Goal: Task Accomplishment & Management: Complete application form

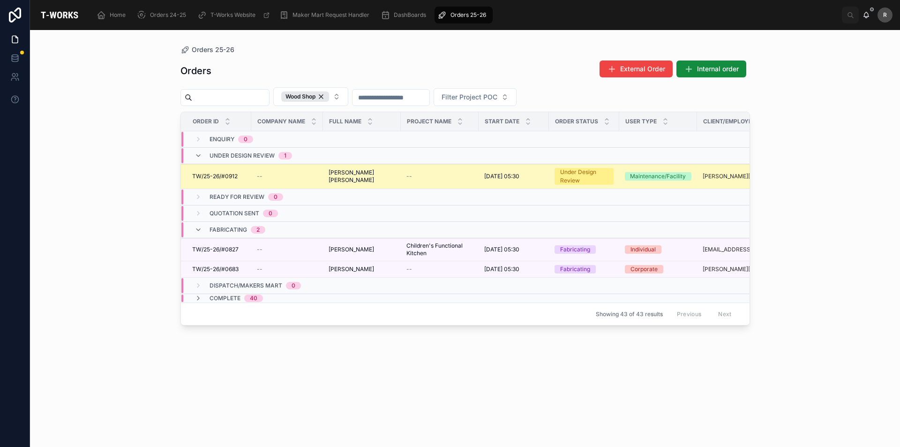
click at [234, 180] on span "TW/25-26/#0912" at bounding box center [214, 177] width 45 height 8
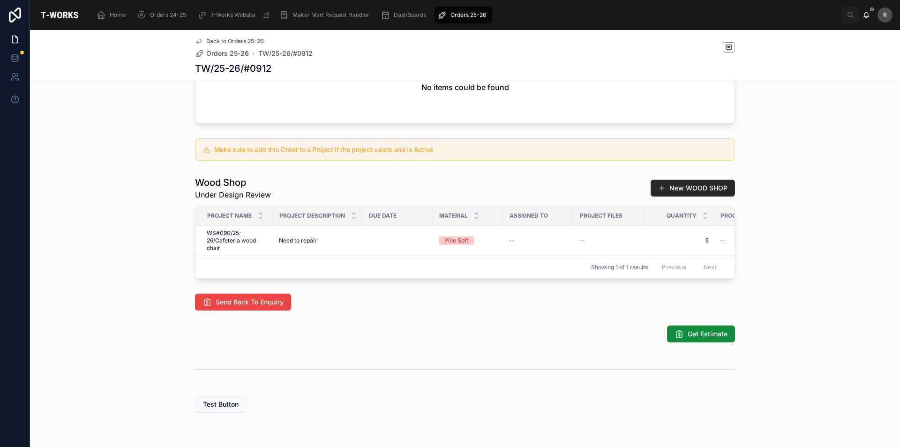
scroll to position [330, 0]
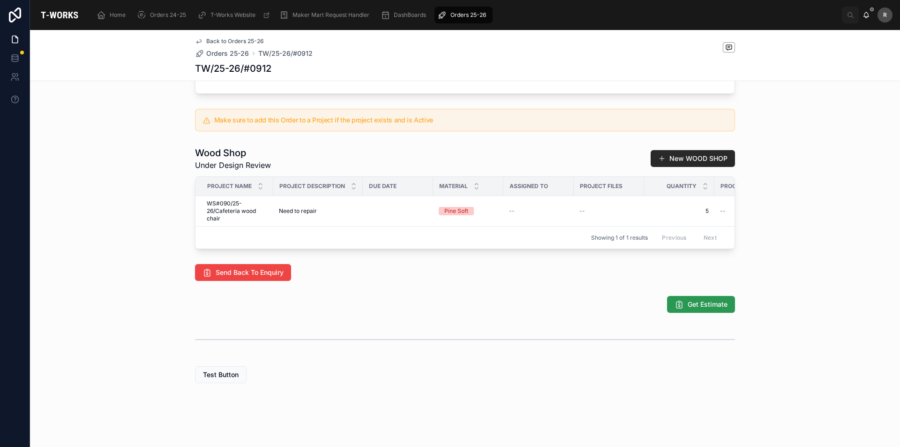
click at [688, 302] on span "Get Estimate" at bounding box center [708, 304] width 40 height 9
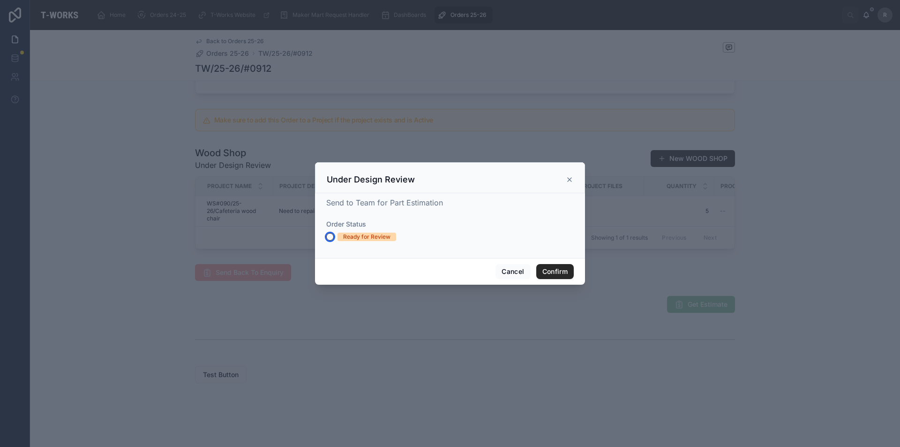
click at [330, 234] on button "Ready for Review" at bounding box center [330, 237] width 8 height 8
click at [544, 270] on button "Confirm" at bounding box center [555, 271] width 38 height 15
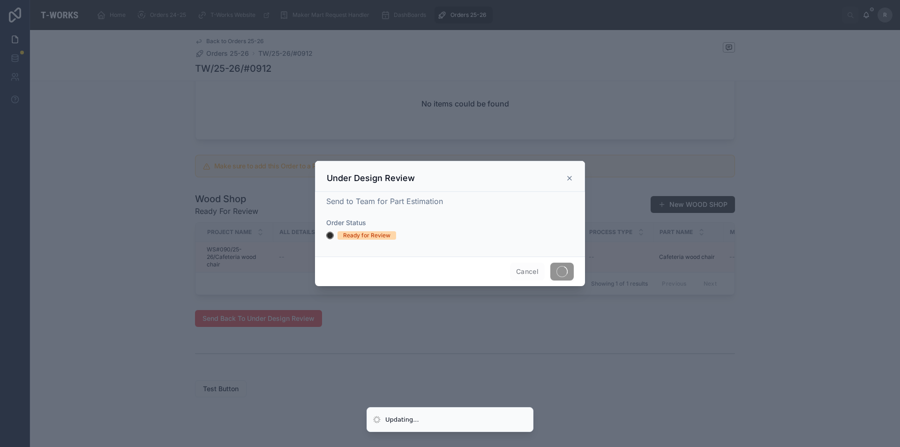
scroll to position [298, 0]
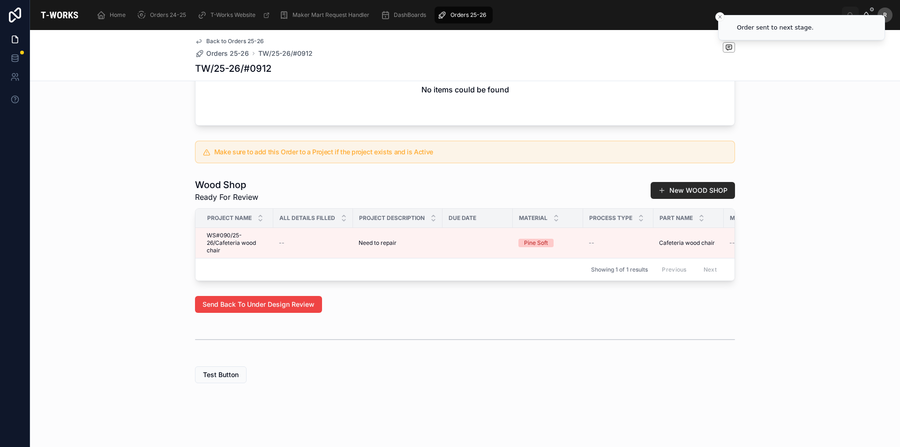
click at [571, 178] on div "Wood Shop Ready For Review New WOOD SHOP" at bounding box center [465, 190] width 540 height 24
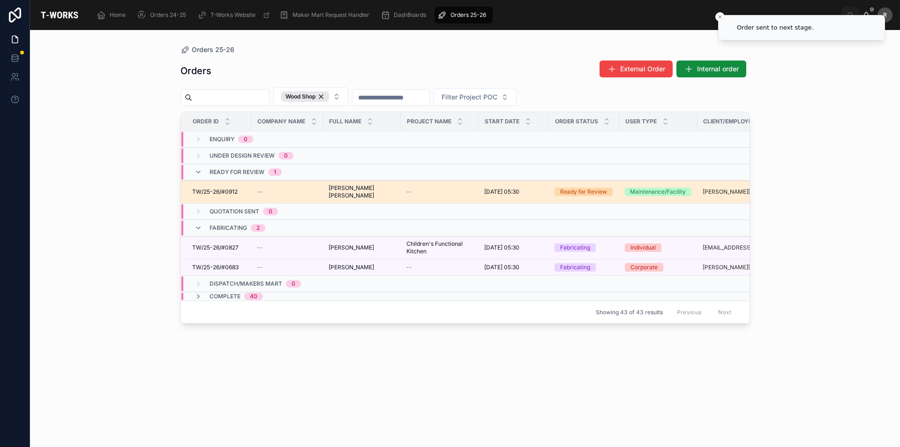
click at [221, 195] on span "TW/25-26/#0912" at bounding box center [214, 192] width 45 height 8
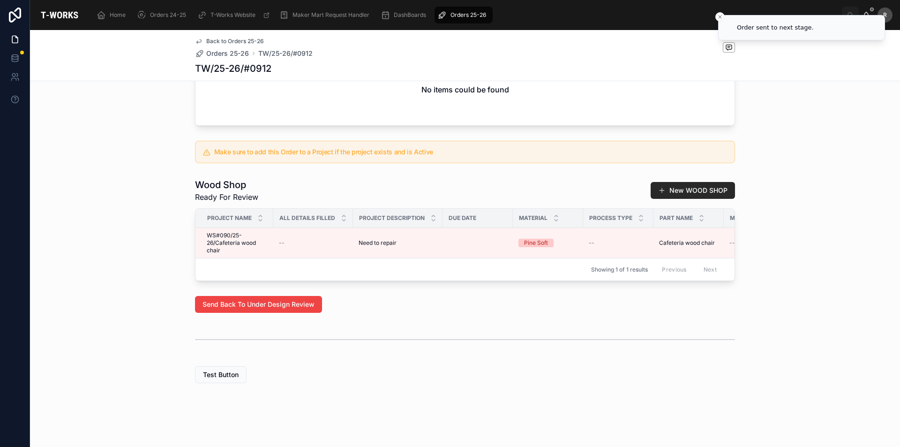
scroll to position [298, 0]
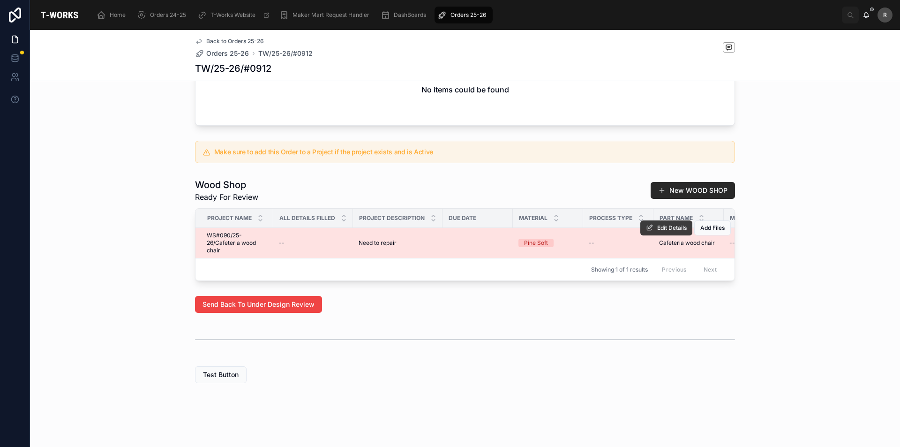
click at [663, 224] on span "Edit Details" at bounding box center [672, 228] width 30 height 8
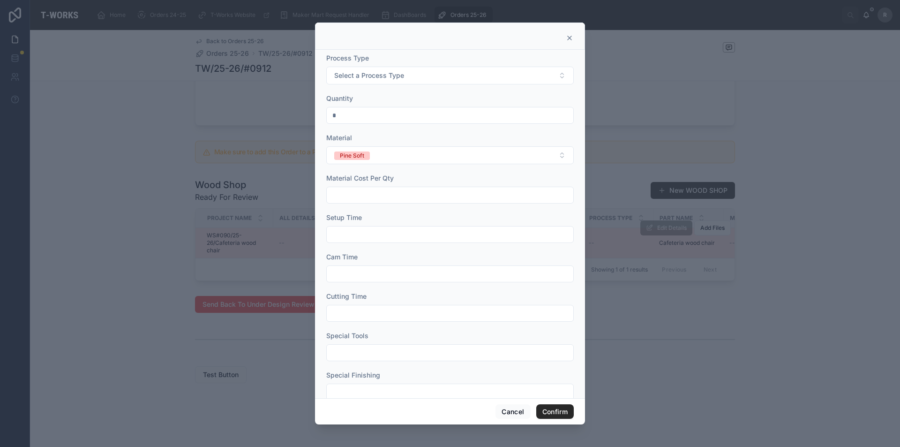
click at [433, 191] on input "text" at bounding box center [450, 194] width 247 height 13
type input "*"
click at [336, 232] on input "text" at bounding box center [450, 234] width 247 height 13
type input "****"
click at [338, 267] on input "text" at bounding box center [450, 273] width 247 height 13
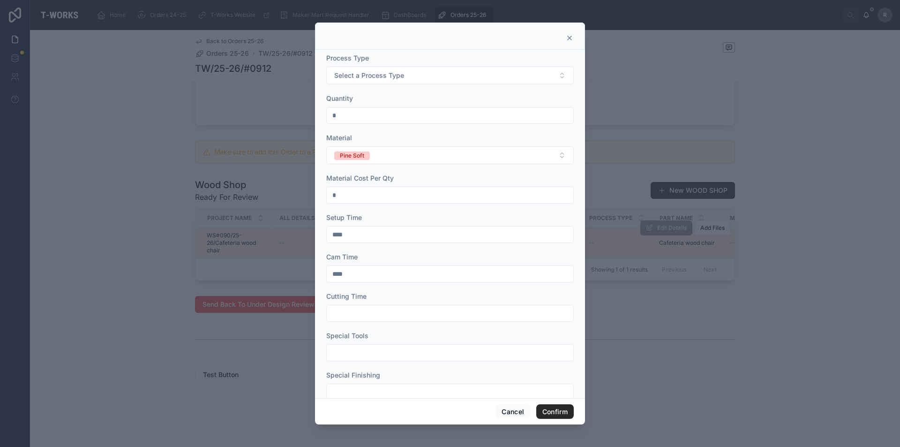
type input "****"
click at [343, 319] on input "text" at bounding box center [450, 313] width 247 height 13
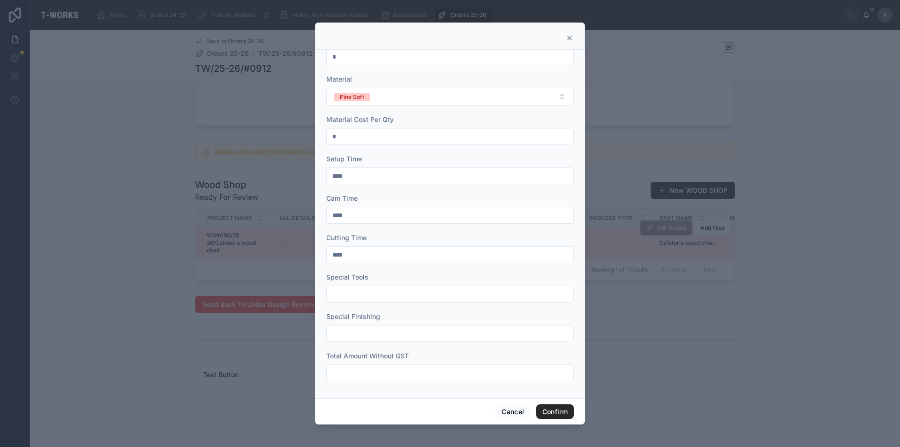
type input "****"
click at [349, 296] on input "text" at bounding box center [450, 293] width 247 height 13
type input "*"
click at [347, 339] on input "text" at bounding box center [450, 333] width 247 height 13
type input "****"
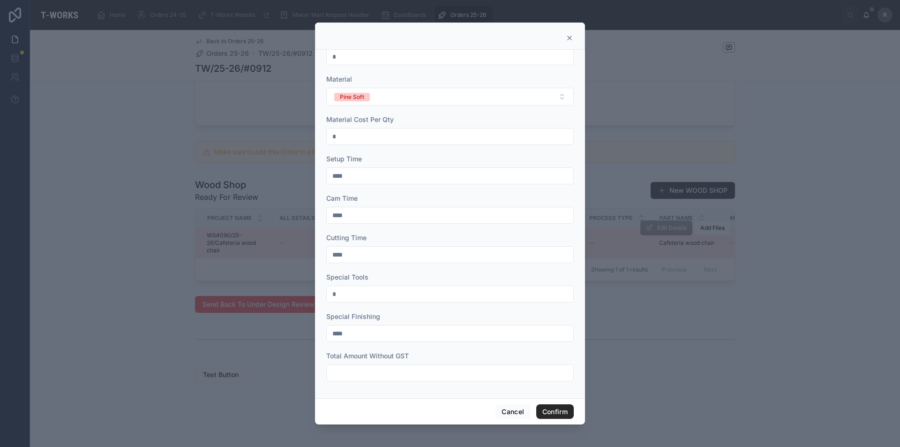
drag, startPoint x: 351, startPoint y: 370, endPoint x: 353, endPoint y: 363, distance: 6.7
click at [352, 368] on input "text" at bounding box center [450, 372] width 247 height 13
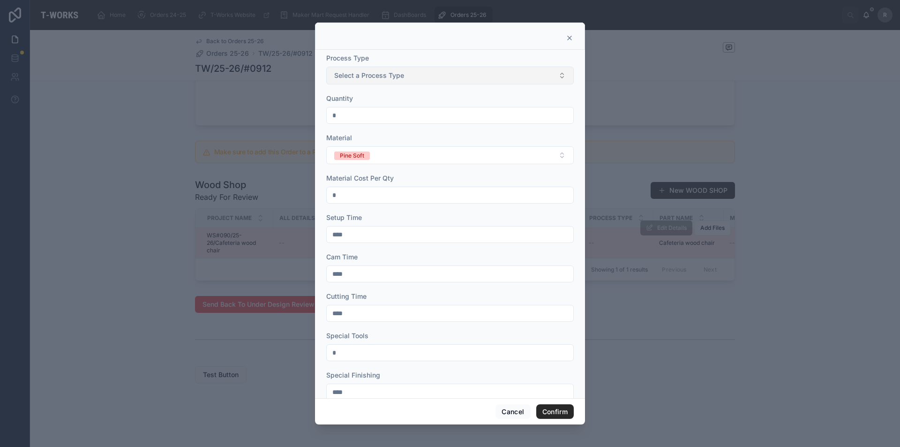
type input "****"
click at [422, 75] on button "Select a Process Type" at bounding box center [450, 76] width 248 height 18
click at [412, 141] on div "Wood Working" at bounding box center [447, 141] width 236 height 14
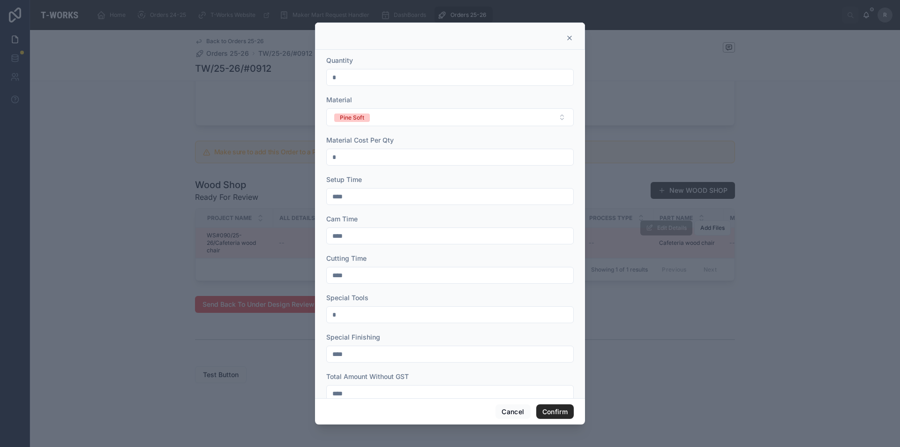
scroll to position [59, 0]
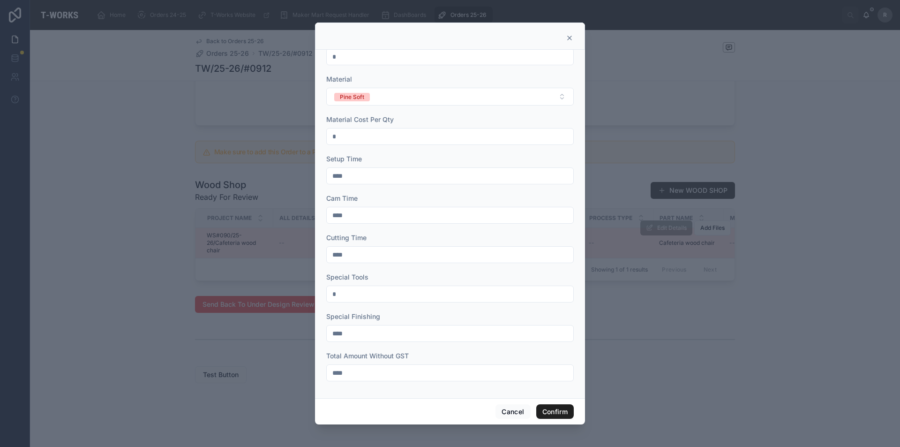
click at [563, 411] on button "Confirm" at bounding box center [555, 411] width 38 height 15
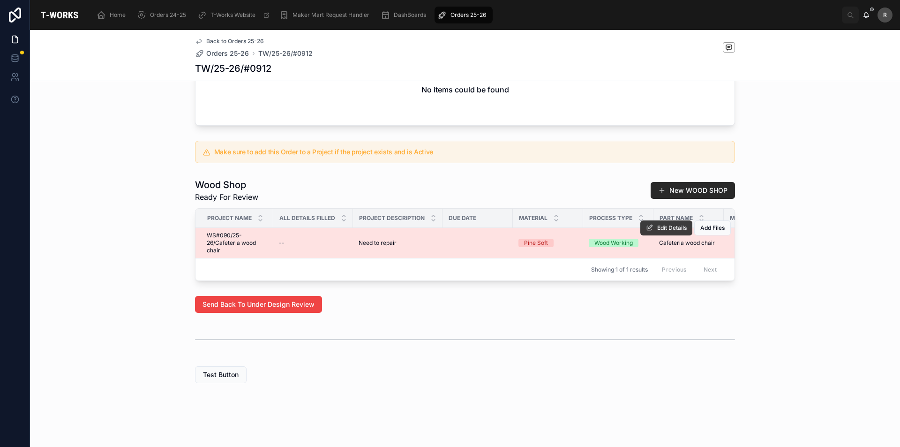
click at [658, 224] on span "Edit Details" at bounding box center [672, 228] width 30 height 8
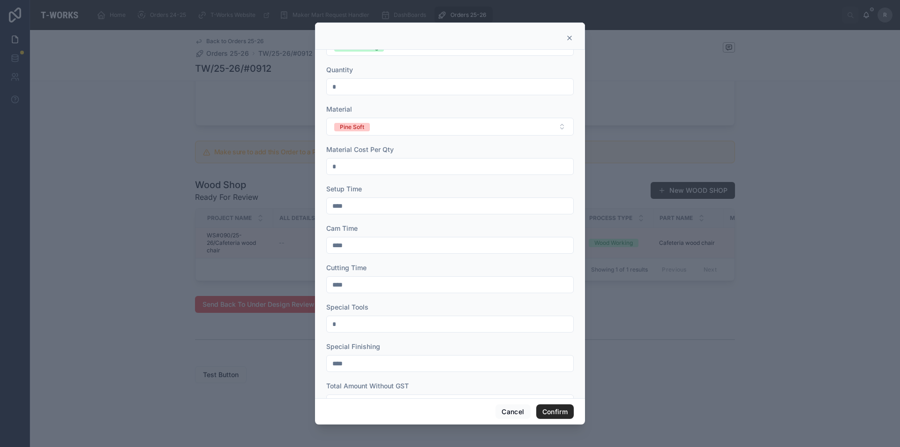
scroll to position [0, 0]
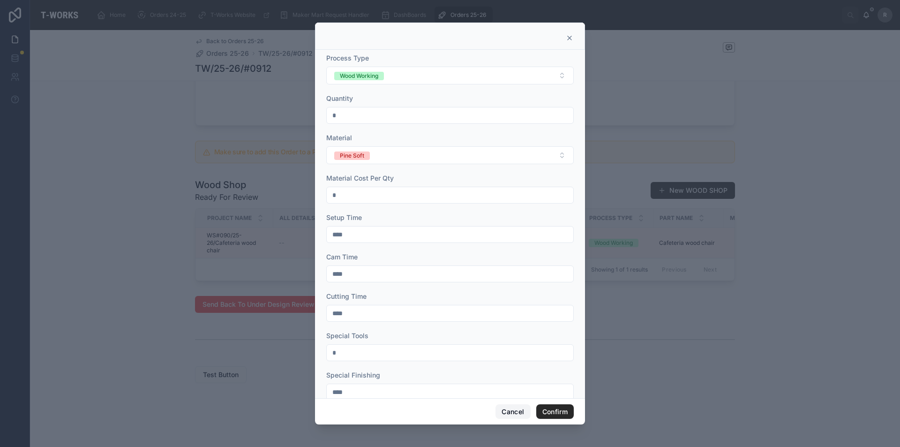
drag, startPoint x: 514, startPoint y: 413, endPoint x: 510, endPoint y: 405, distance: 9.2
click at [514, 413] on button "Cancel" at bounding box center [512, 411] width 35 height 15
